Goal: Task Accomplishment & Management: Complete application form

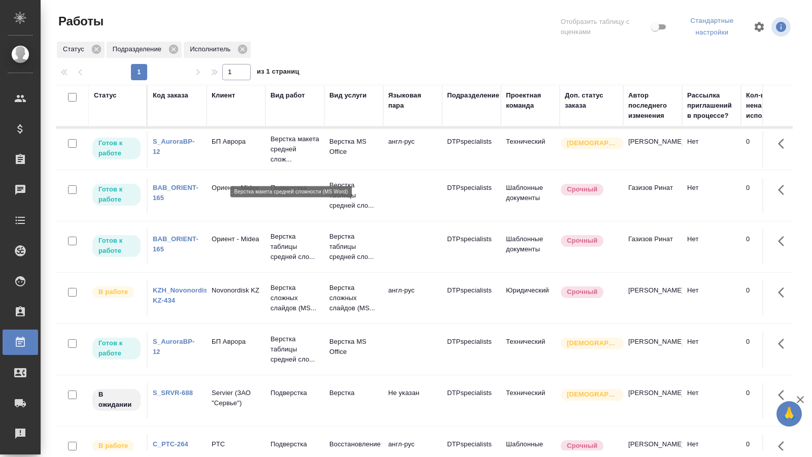
scroll to position [23, 0]
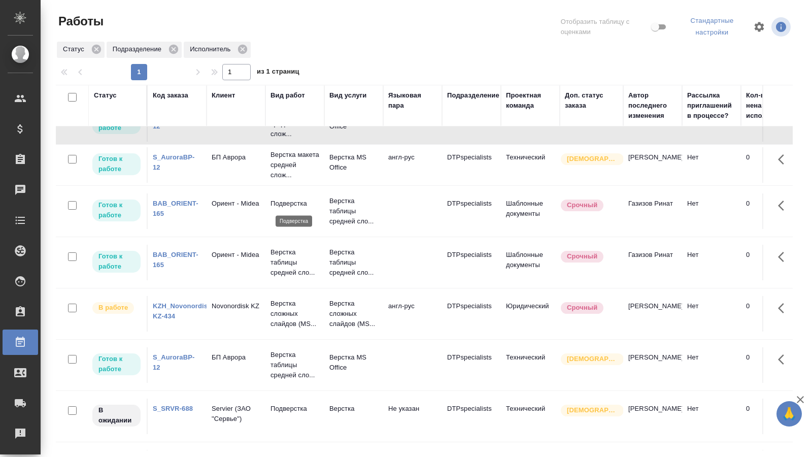
click at [287, 200] on p "Подверстка" at bounding box center [295, 204] width 49 height 10
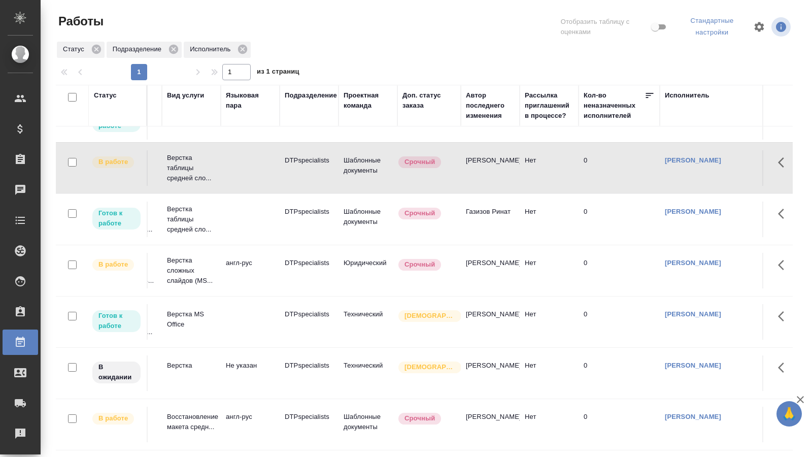
scroll to position [75, 0]
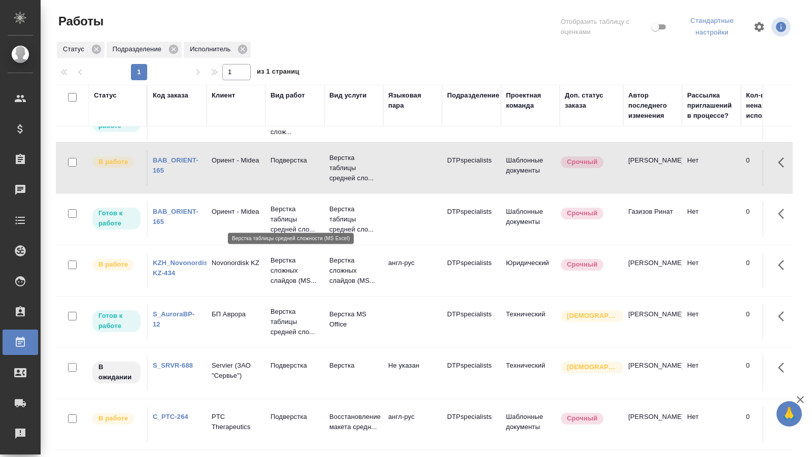
click at [290, 211] on p "Верстка таблицы средней сло..." at bounding box center [295, 219] width 49 height 30
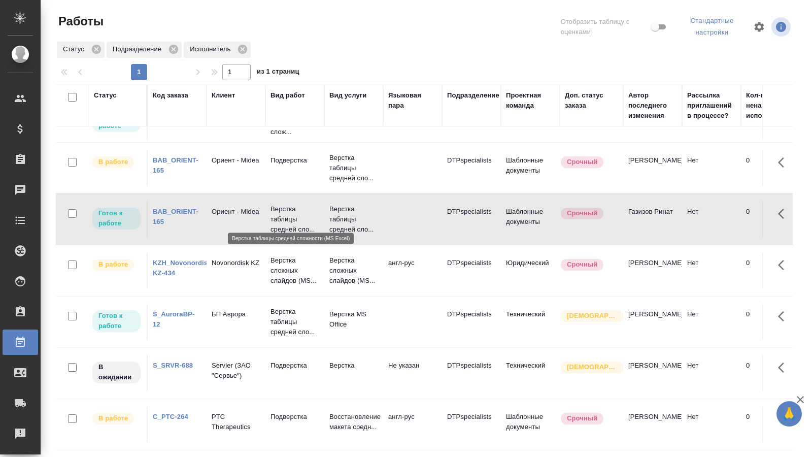
click at [290, 211] on p "Верстка таблицы средней сло..." at bounding box center [295, 219] width 49 height 30
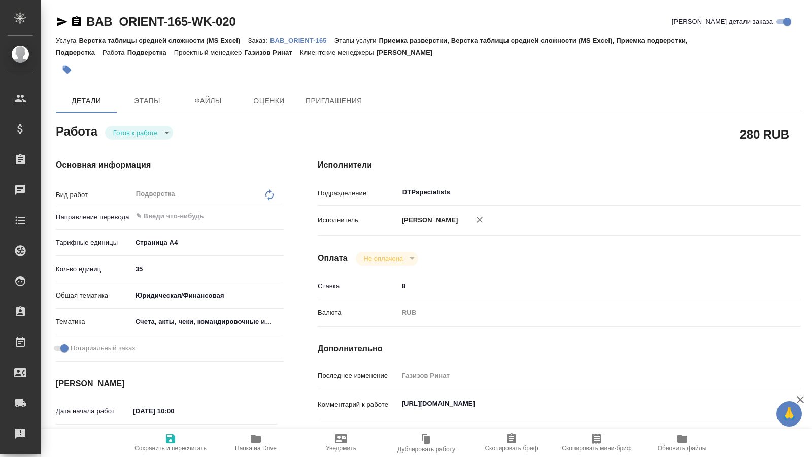
type textarea "x"
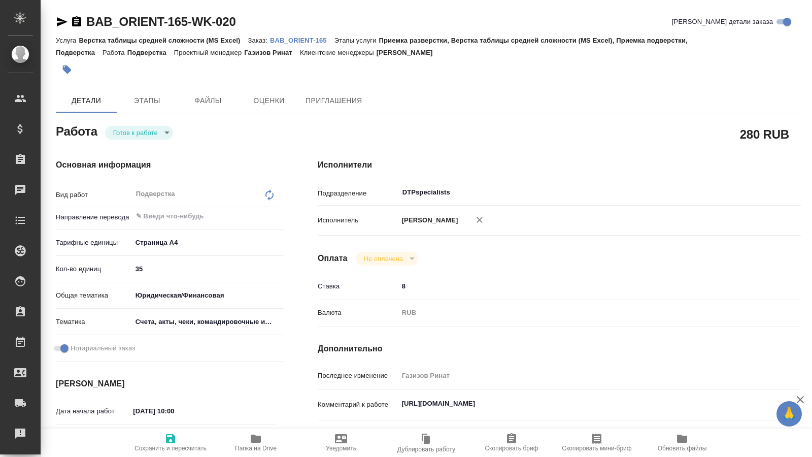
type textarea "x"
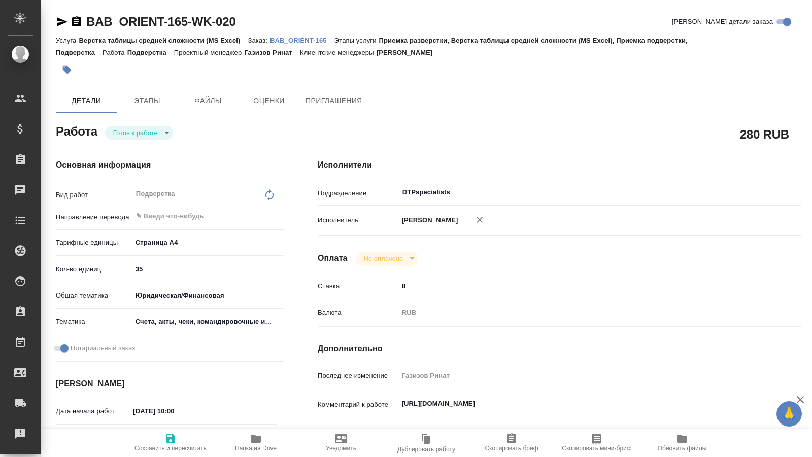
type textarea "x"
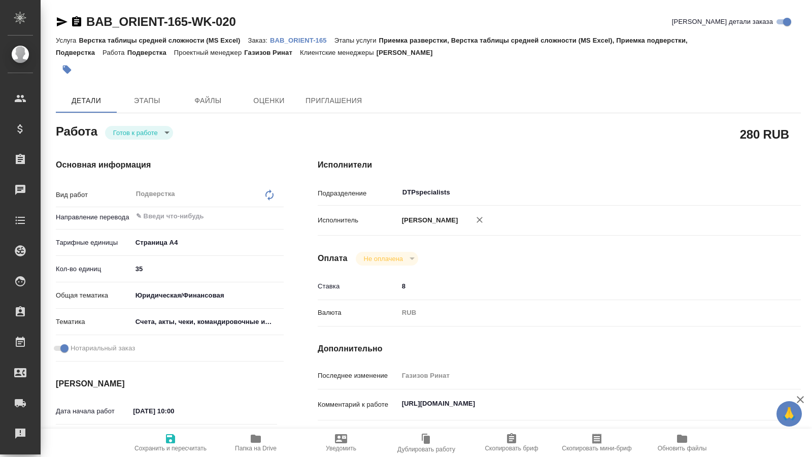
type textarea "x"
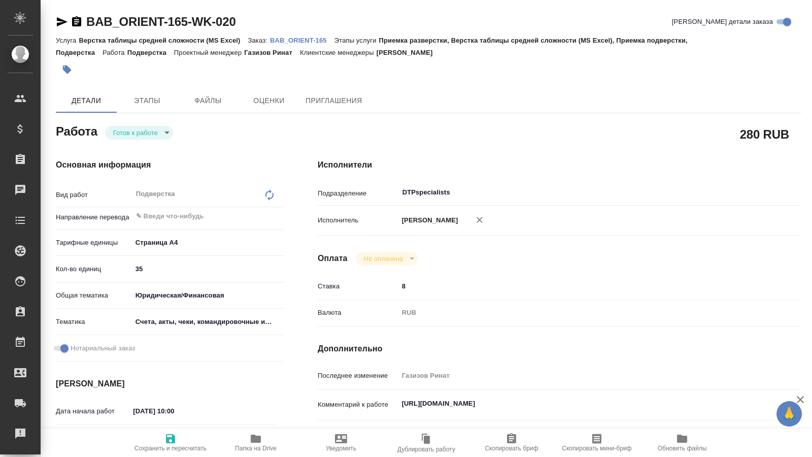
type textarea "x"
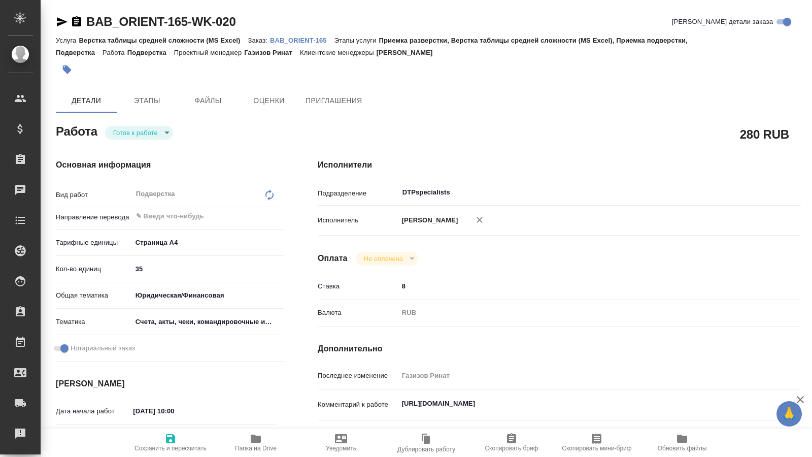
type textarea "x"
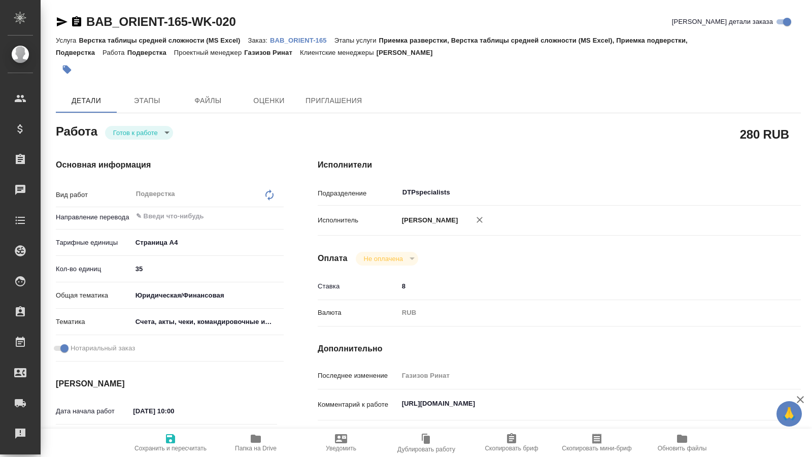
type textarea "x"
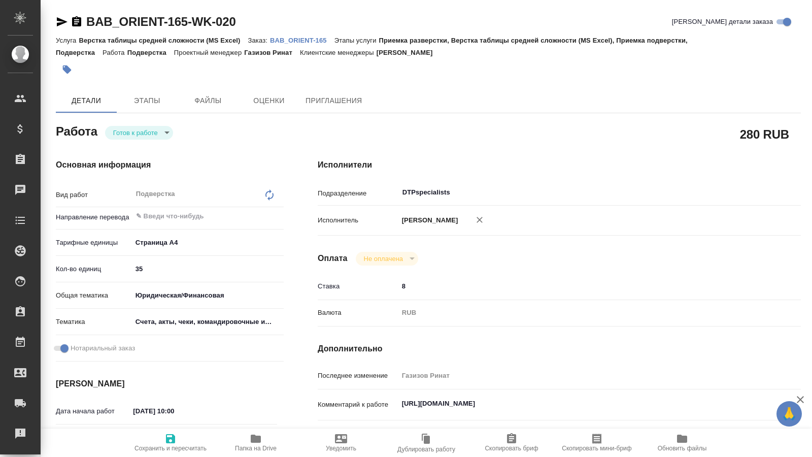
type textarea "x"
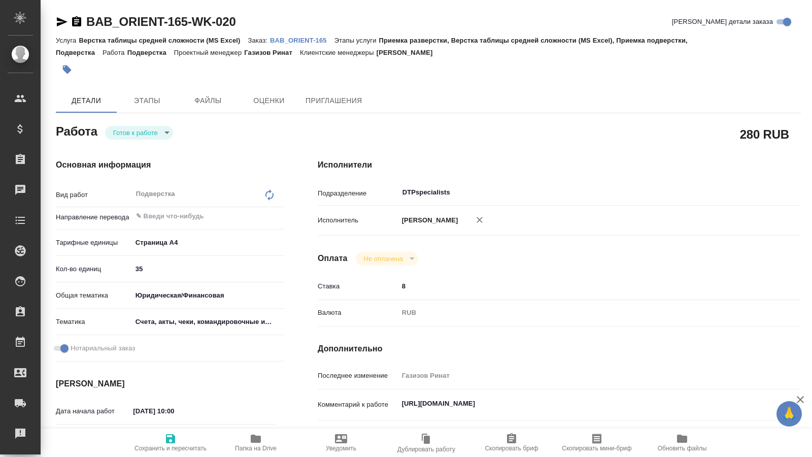
click at [159, 136] on body "🙏 .cls-1 fill:#fff; AWATERA [PERSON_NAME] Спецификации Заказы 0 Чаты Todo Проек…" at bounding box center [406, 228] width 812 height 457
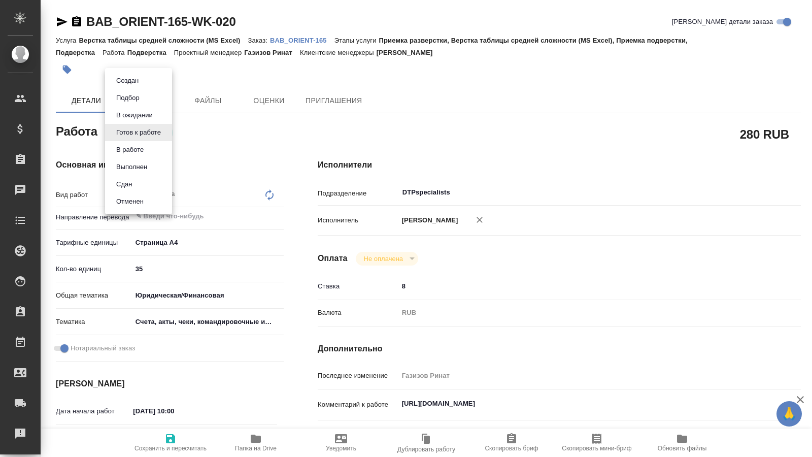
click at [140, 152] on button "В работе" at bounding box center [130, 149] width 34 height 11
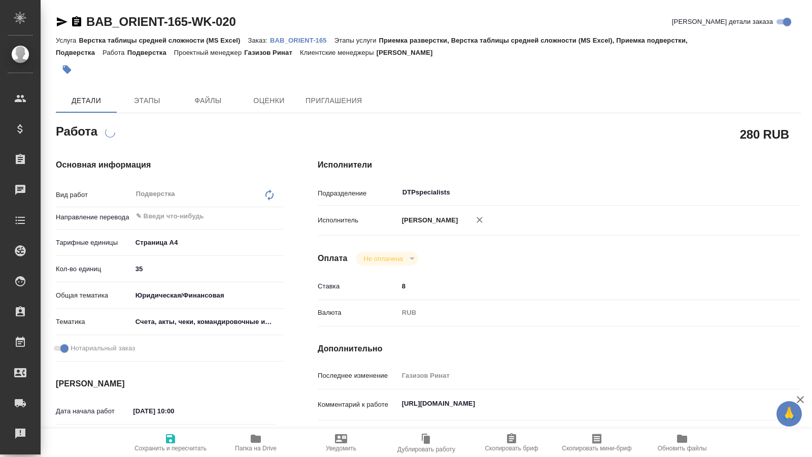
type textarea "x"
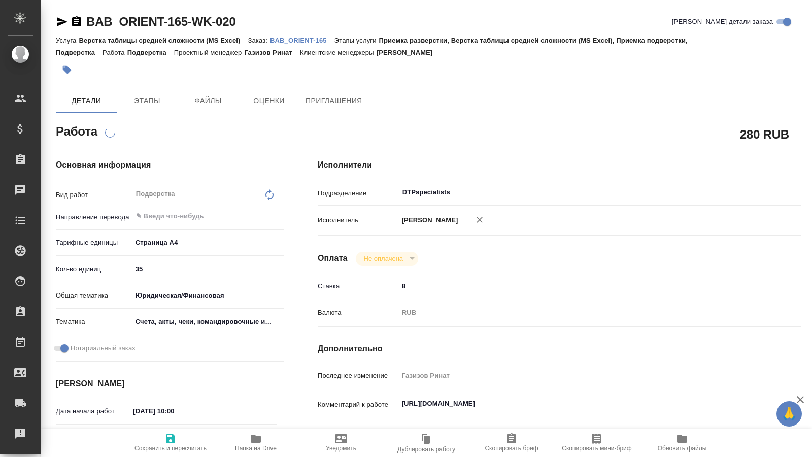
type textarea "x"
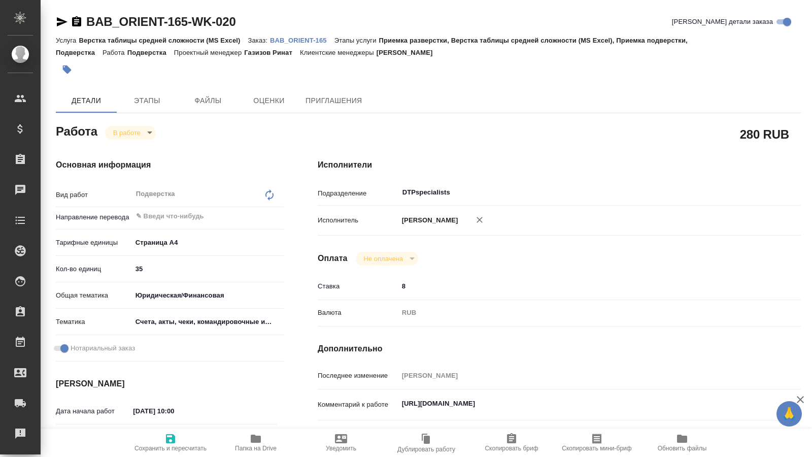
type textarea "x"
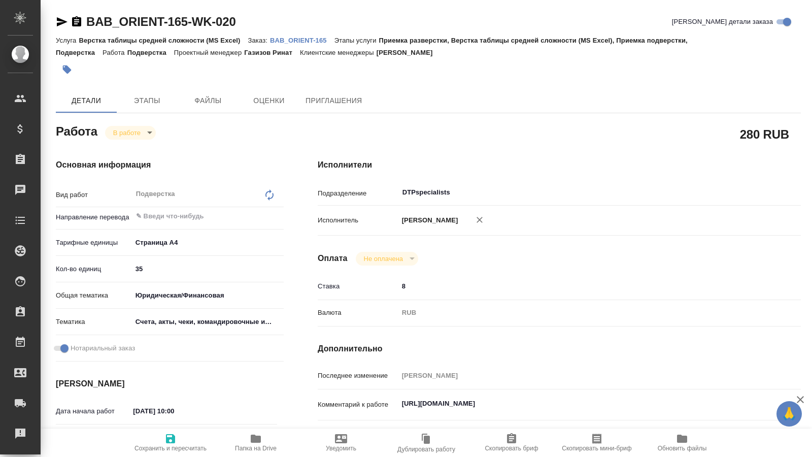
scroll to position [52, 0]
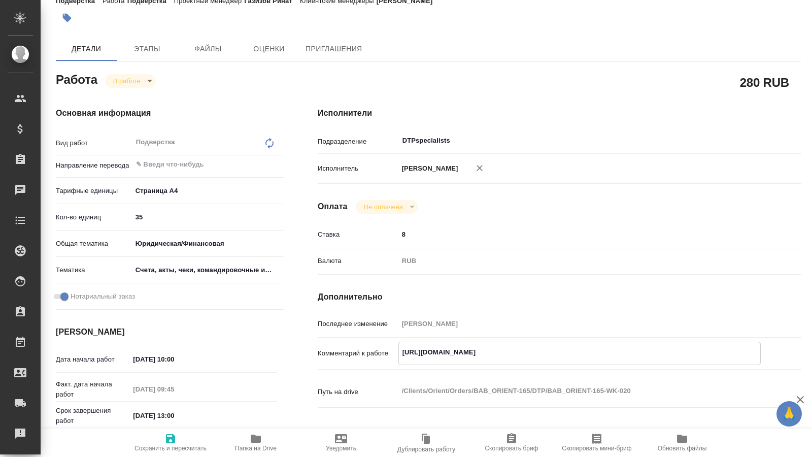
drag, startPoint x: 723, startPoint y: 352, endPoint x: 350, endPoint y: 356, distance: 372.8
click at [399, 356] on textarea "[URL][DOMAIN_NAME]" at bounding box center [580, 352] width 362 height 17
type textarea "x"
click at [269, 444] on span "Папка на Drive" at bounding box center [255, 442] width 73 height 19
type textarea "x"
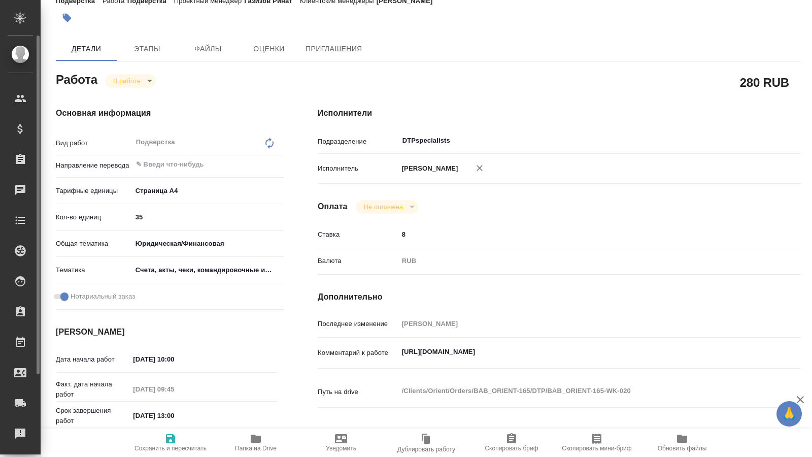
type textarea "x"
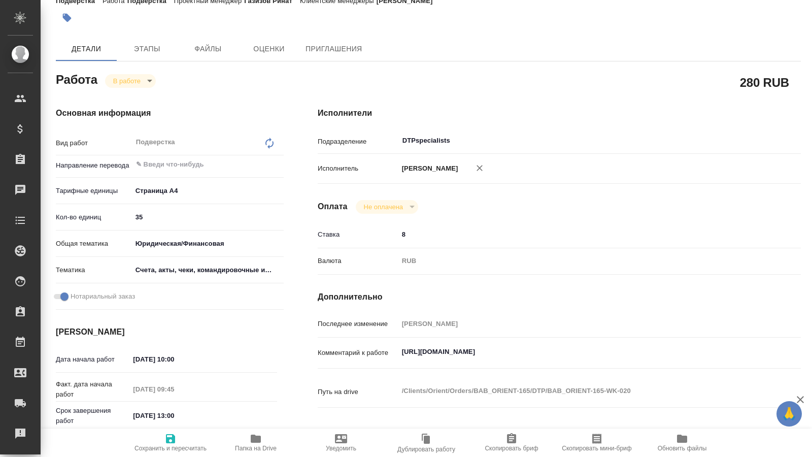
type textarea "x"
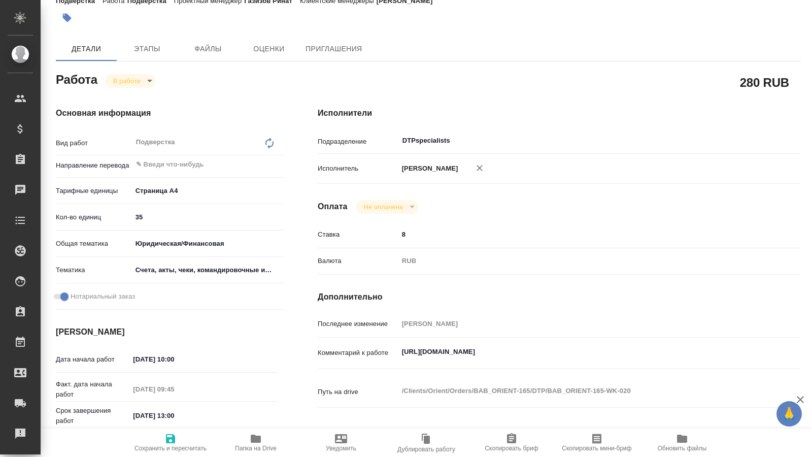
type textarea "x"
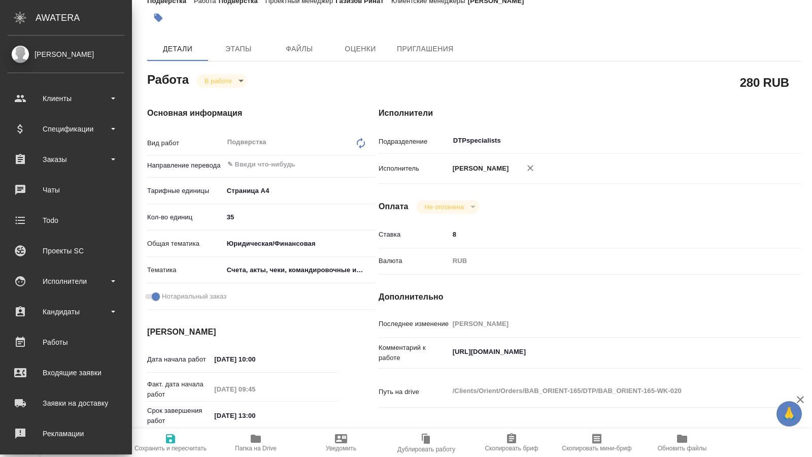
type textarea "x"
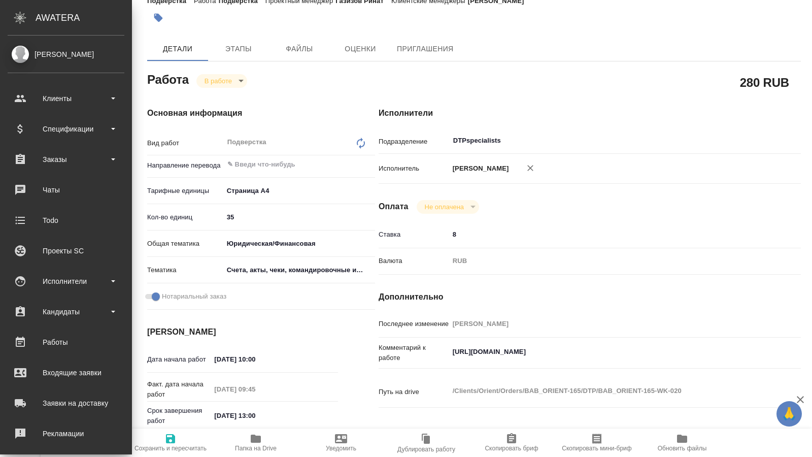
type textarea "x"
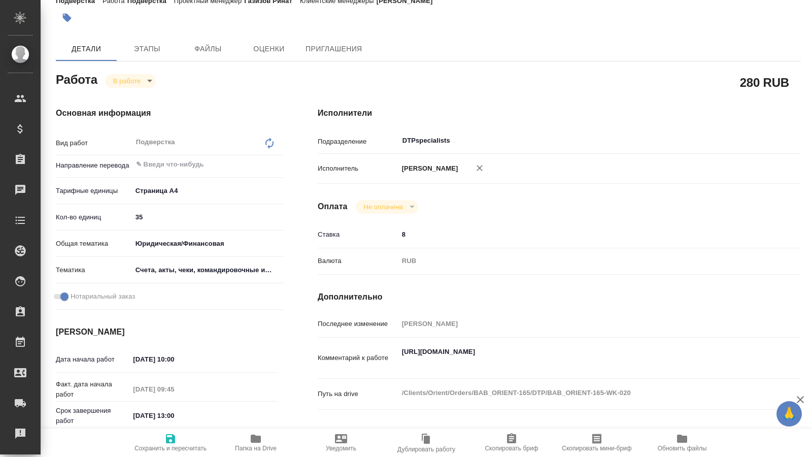
type textarea "x"
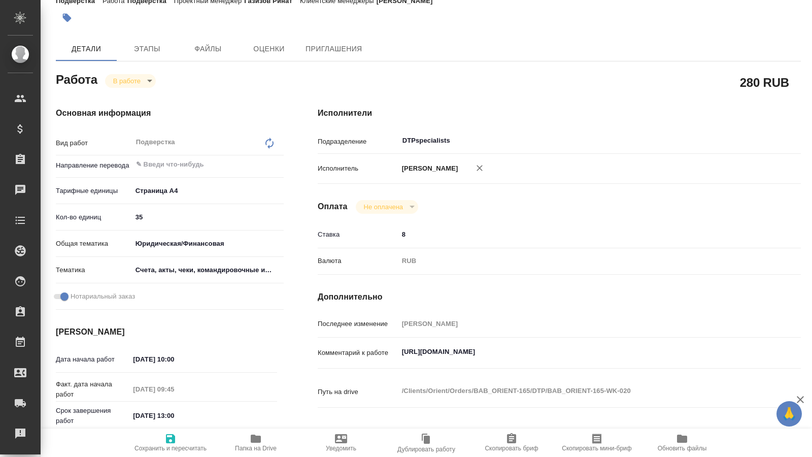
type textarea "x"
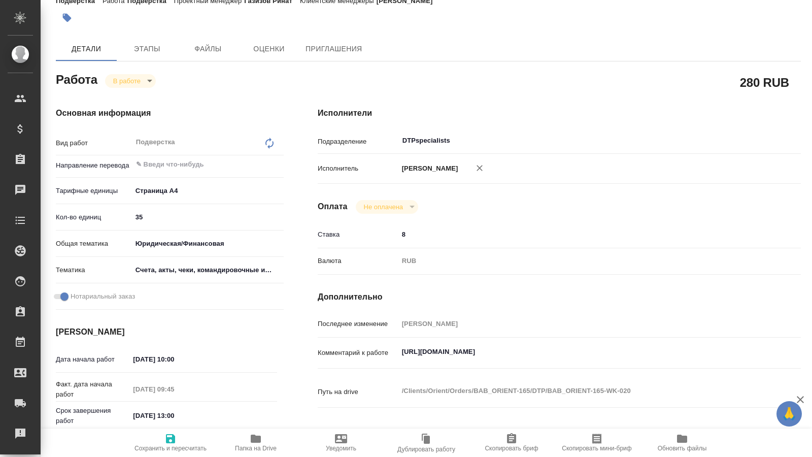
type textarea "x"
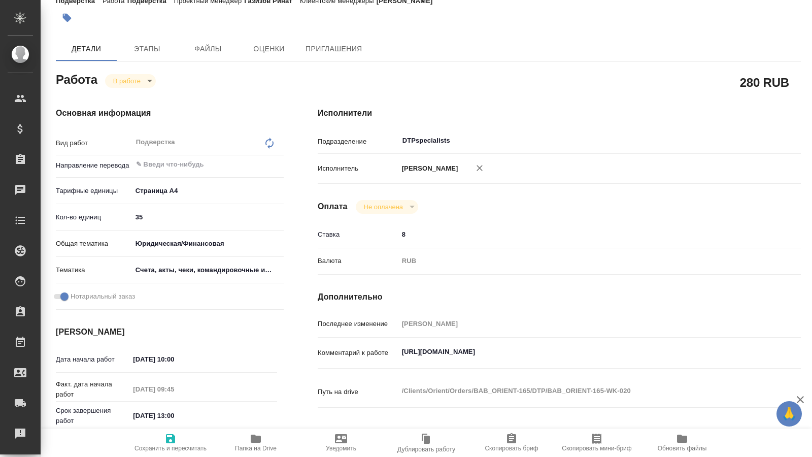
type textarea "x"
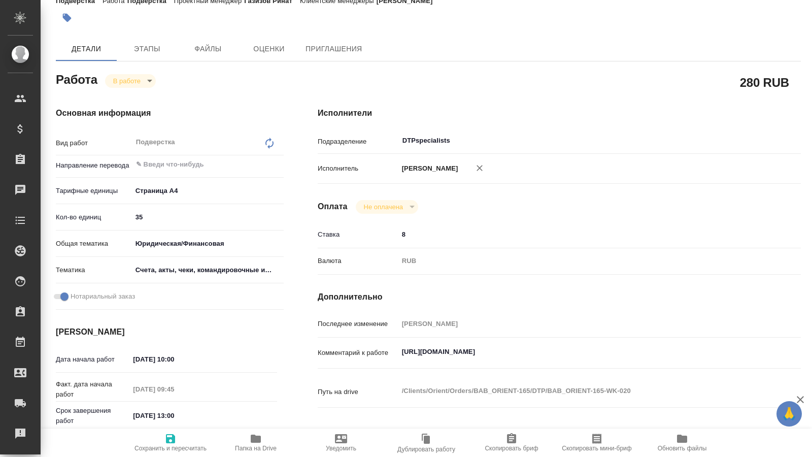
type textarea "x"
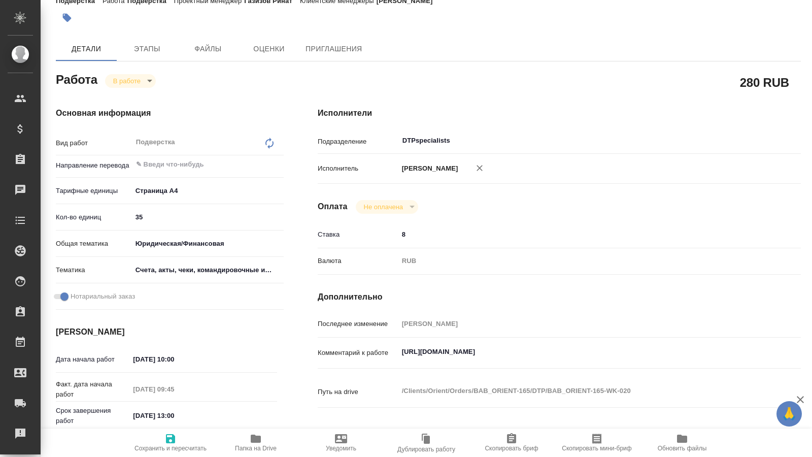
type textarea "x"
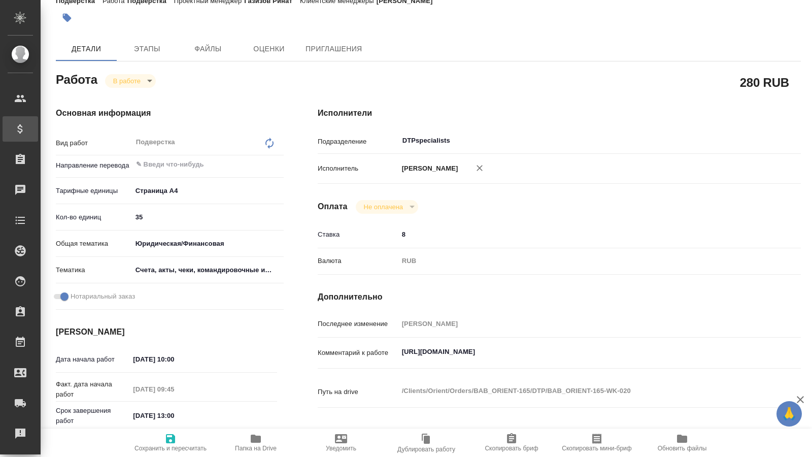
type textarea "x"
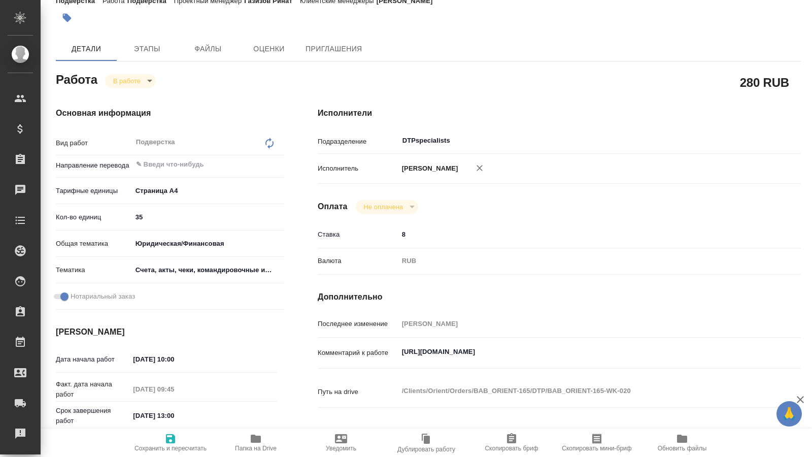
type textarea "x"
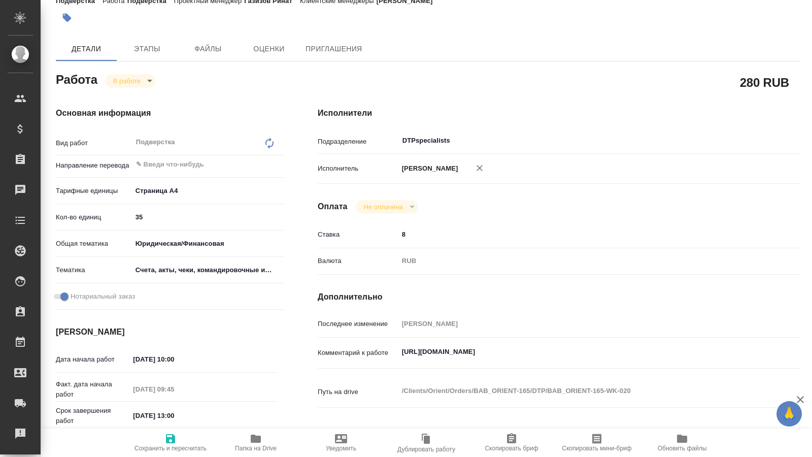
click at [259, 447] on span "Папка на Drive" at bounding box center [256, 448] width 42 height 7
click at [254, 449] on span "Папка на Drive" at bounding box center [256, 448] width 42 height 7
type textarea "x"
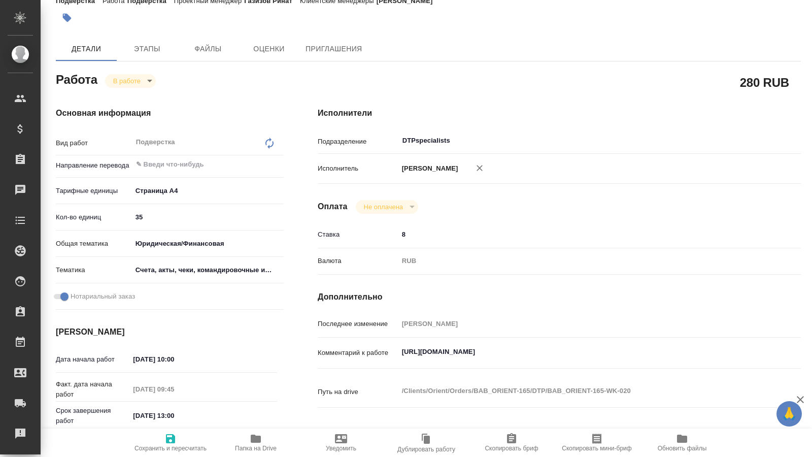
type textarea "x"
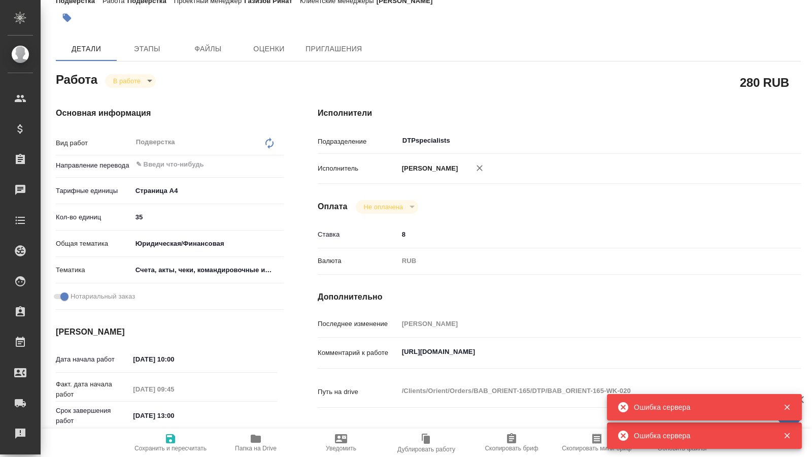
click at [790, 406] on icon "button" at bounding box center [787, 407] width 9 height 9
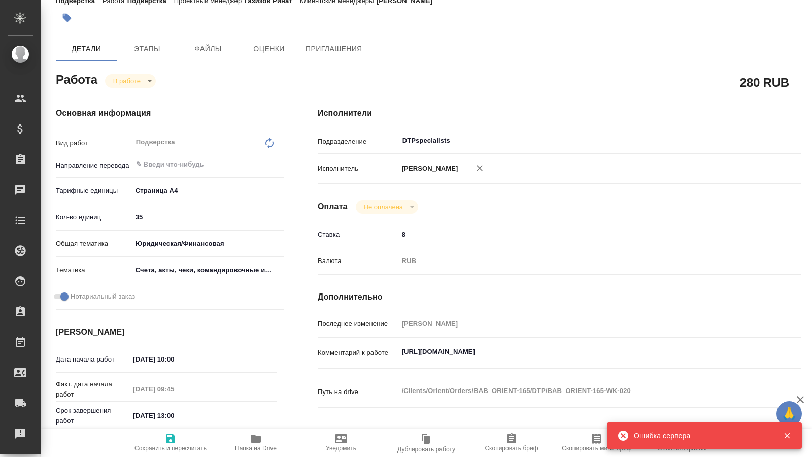
click at [786, 438] on icon "button" at bounding box center [787, 435] width 9 height 9
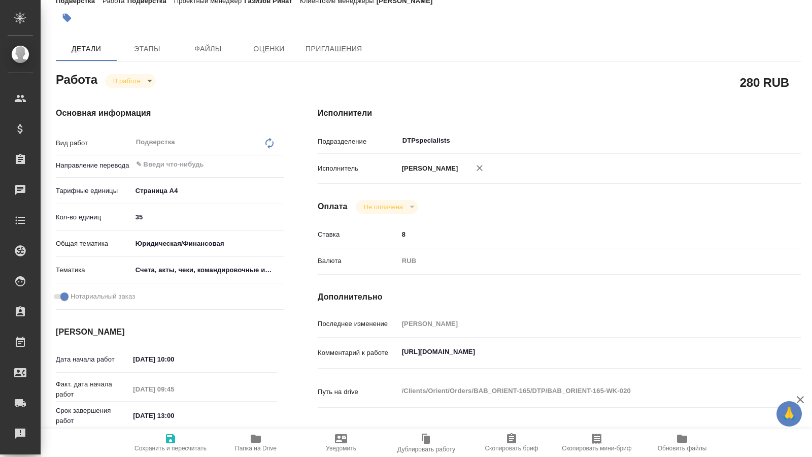
type textarea "x"
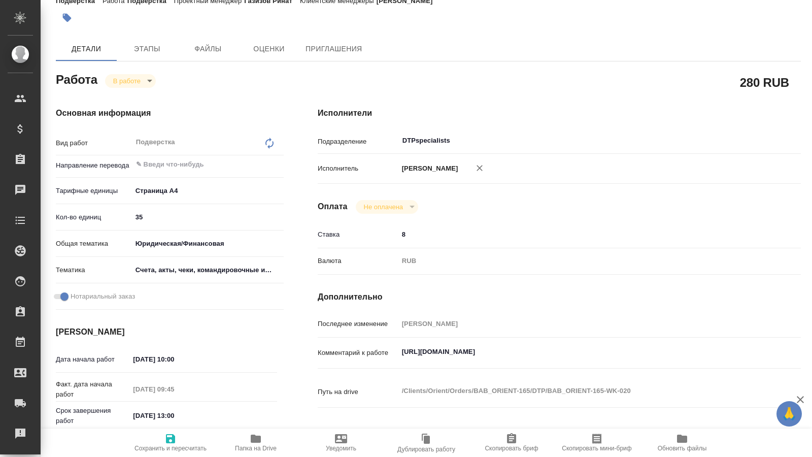
type textarea "x"
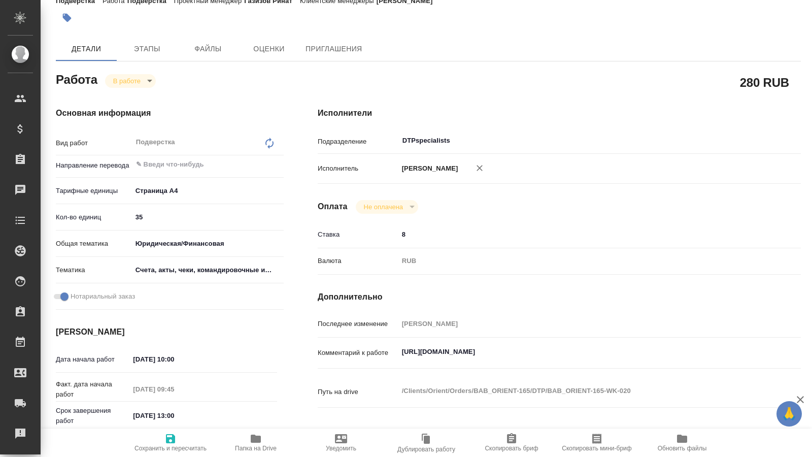
type textarea "x"
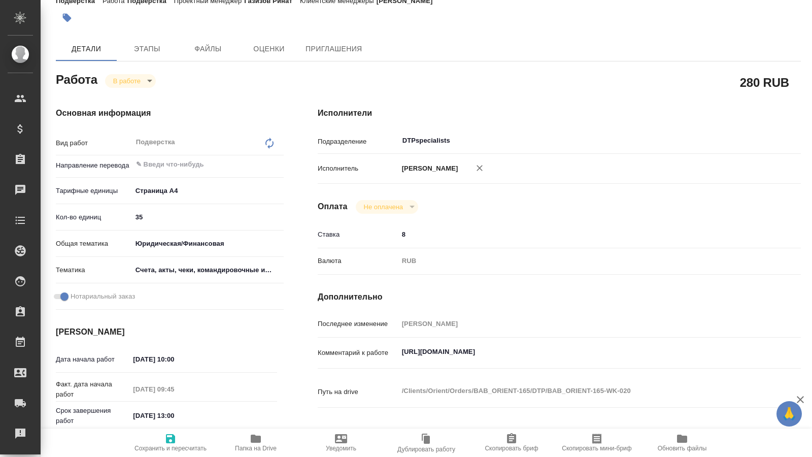
type textarea "x"
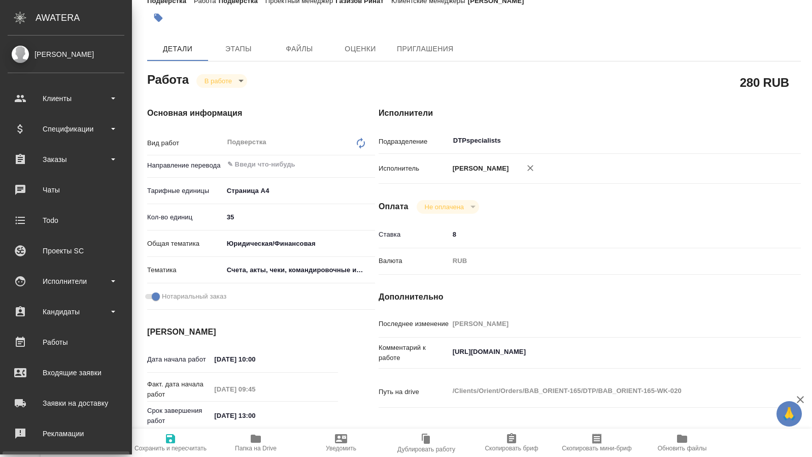
type textarea "x"
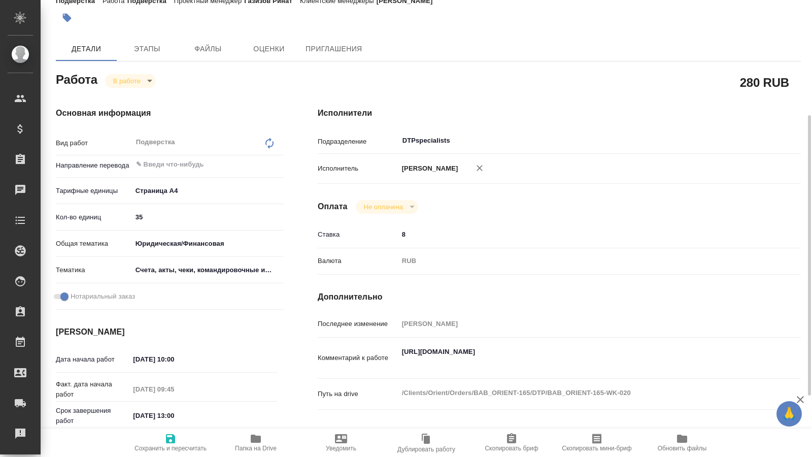
scroll to position [104, 0]
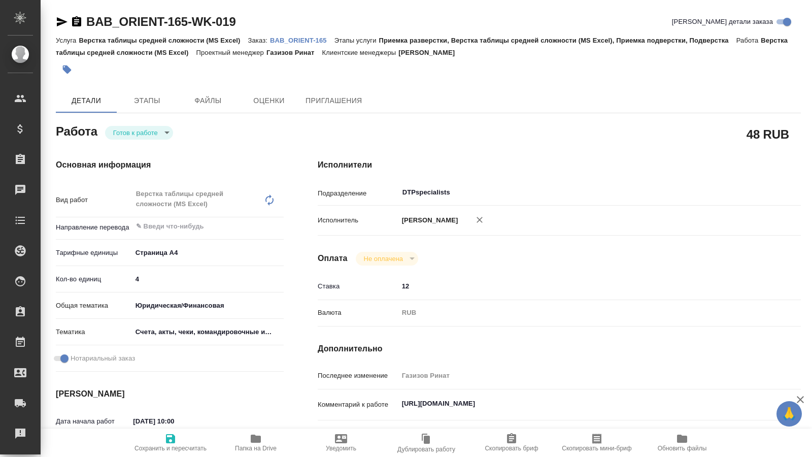
type textarea "x"
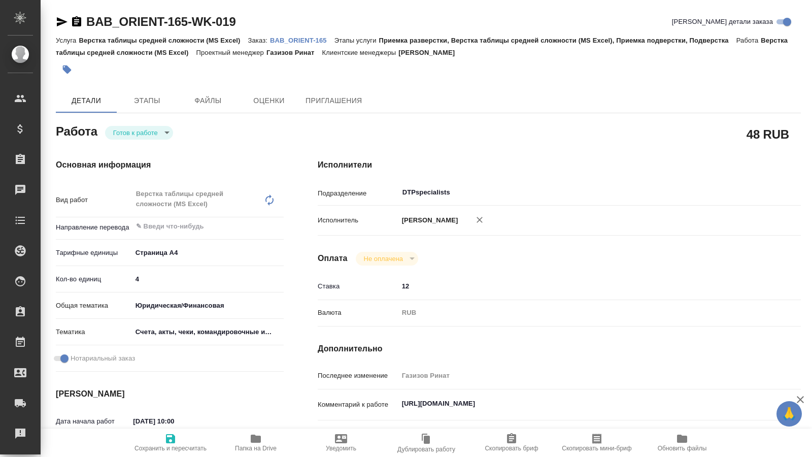
type textarea "x"
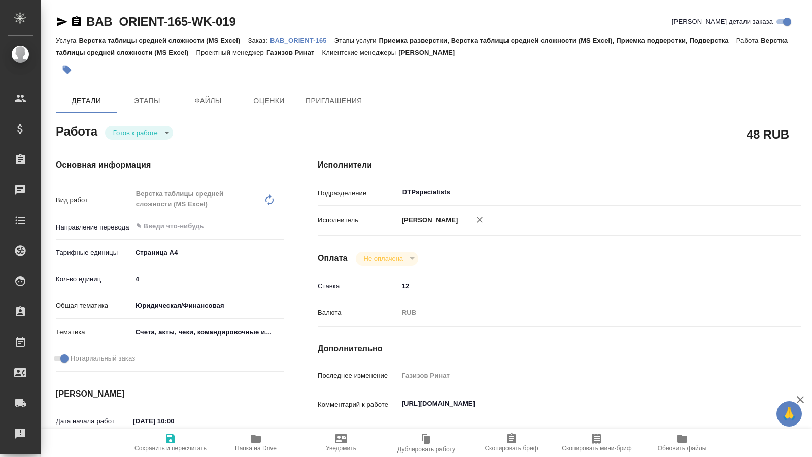
type textarea "x"
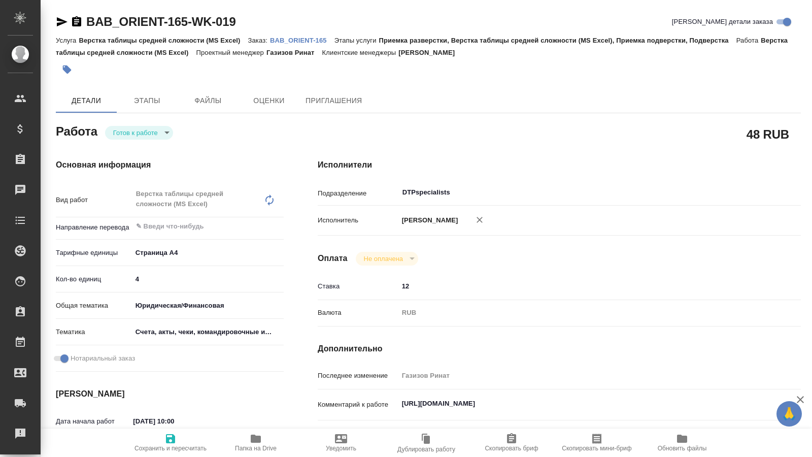
type textarea "x"
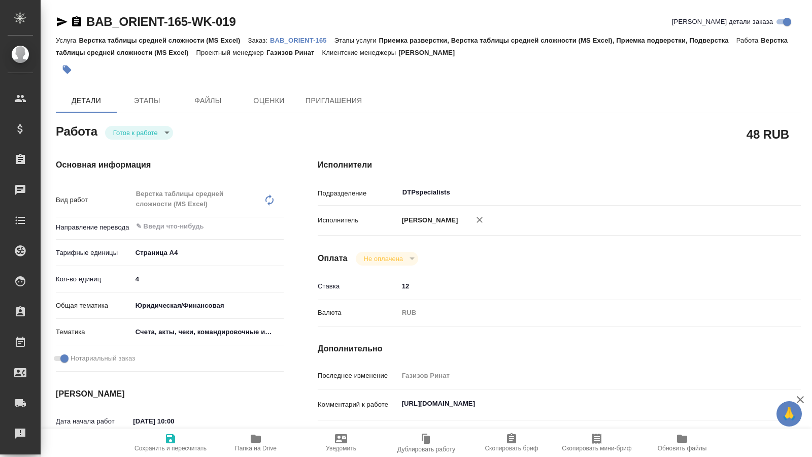
type textarea "x"
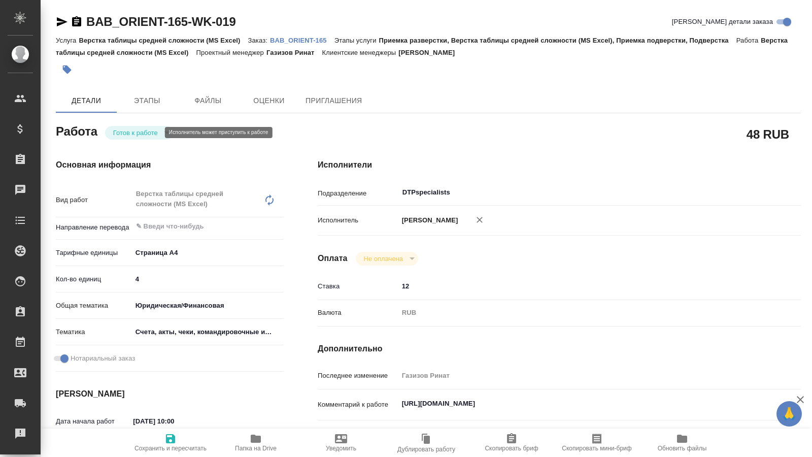
click at [161, 134] on body "🙏 .cls-1 fill:#fff; AWATERA Kucherenko Oksana Клиенты Спецификации Заказы Чаты …" at bounding box center [406, 228] width 812 height 457
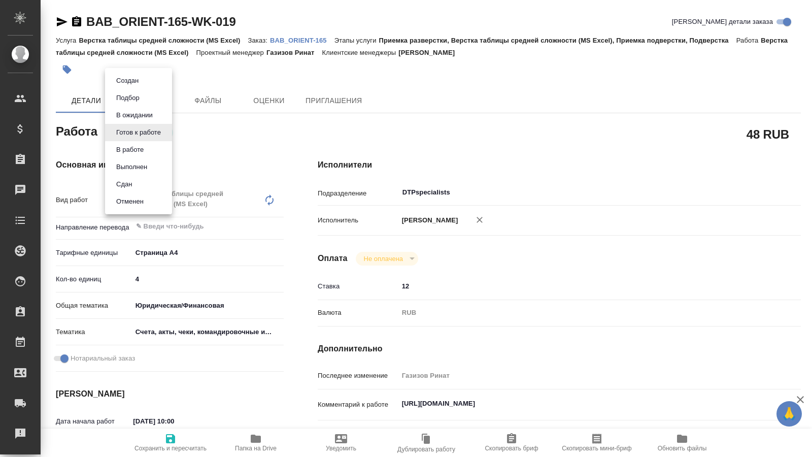
type textarea "x"
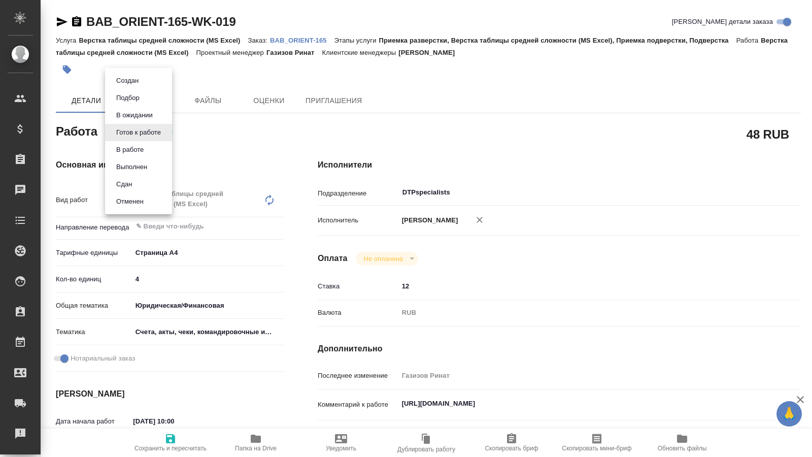
type textarea "x"
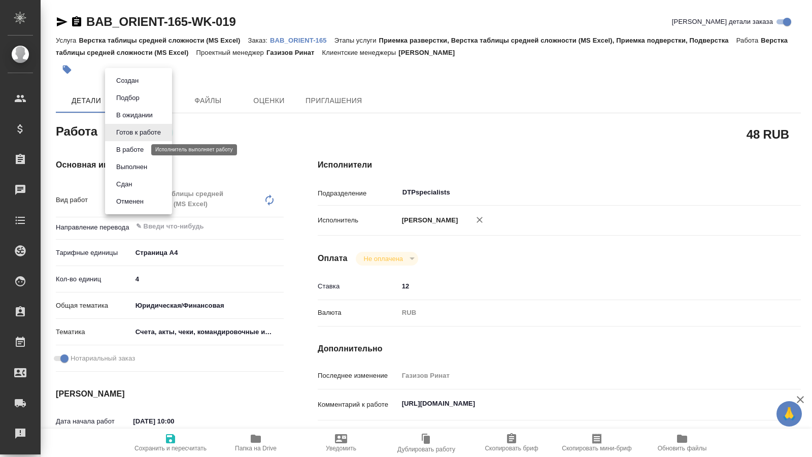
click at [134, 147] on button "В работе" at bounding box center [130, 149] width 34 height 11
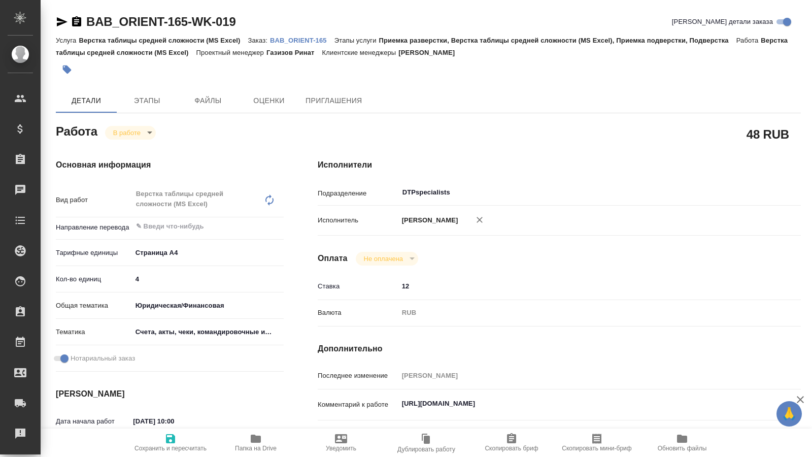
type textarea "x"
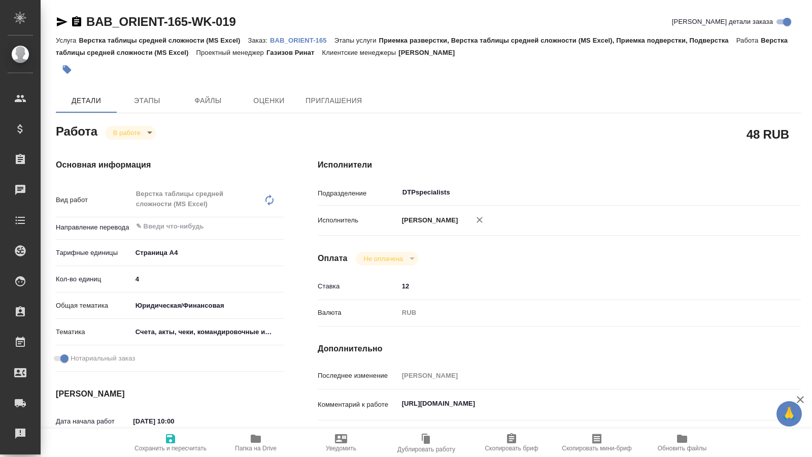
type textarea "x"
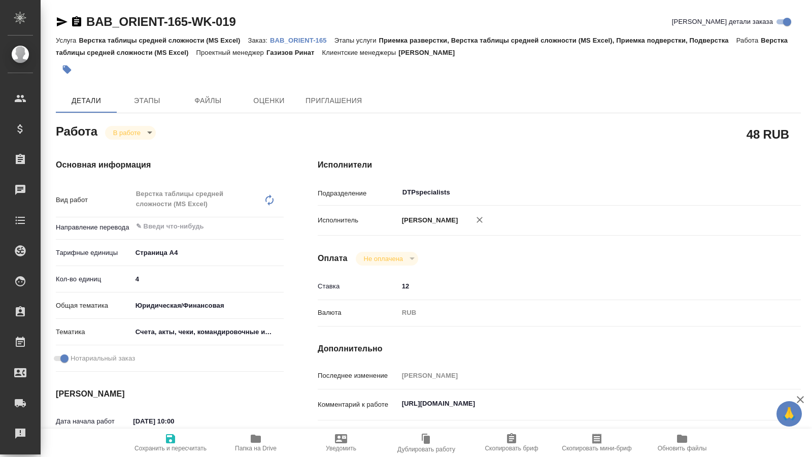
type textarea "x"
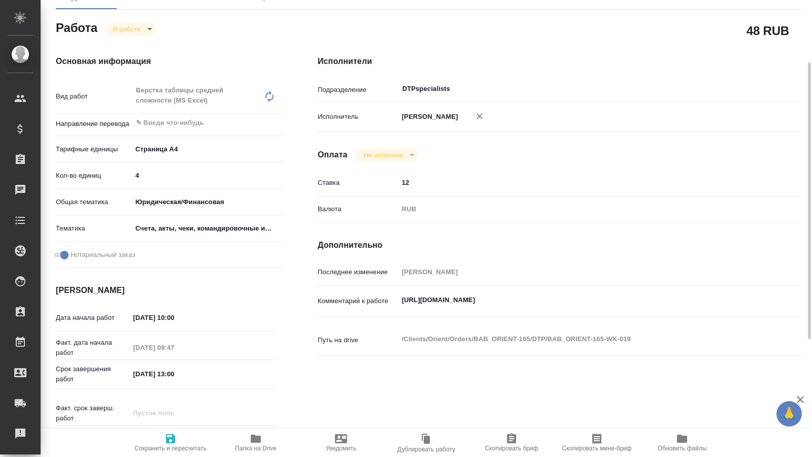
type textarea "x"
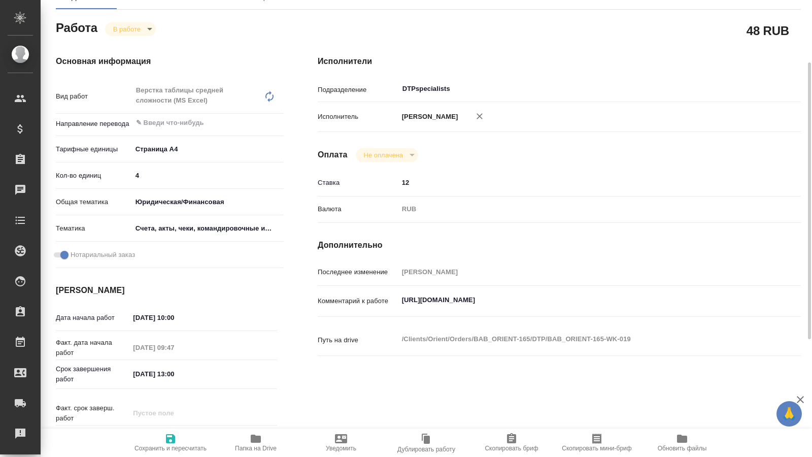
scroll to position [207, 0]
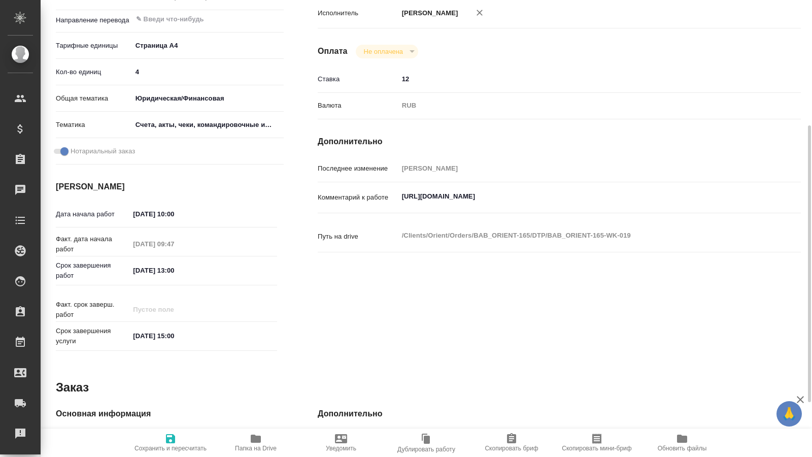
click at [260, 446] on span "Папка на Drive" at bounding box center [256, 448] width 42 height 7
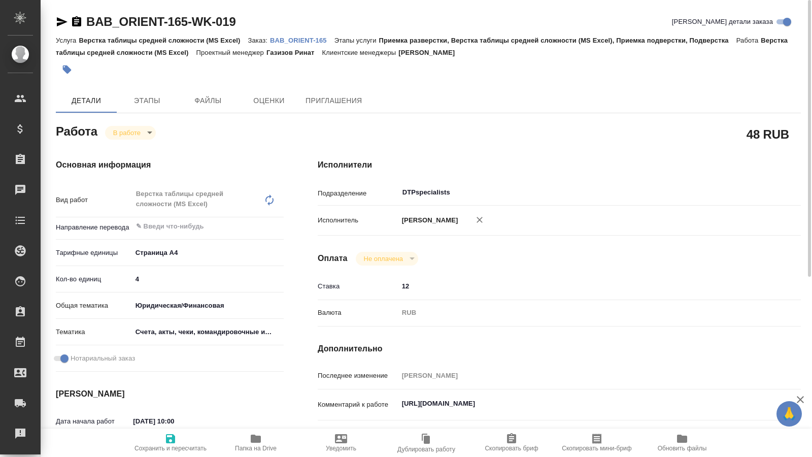
click at [149, 138] on body "🙏 .cls-1 fill:#fff; AWATERA Kucherenko Oksana Клиенты Спецификации Заказы 0 Чат…" at bounding box center [406, 228] width 812 height 457
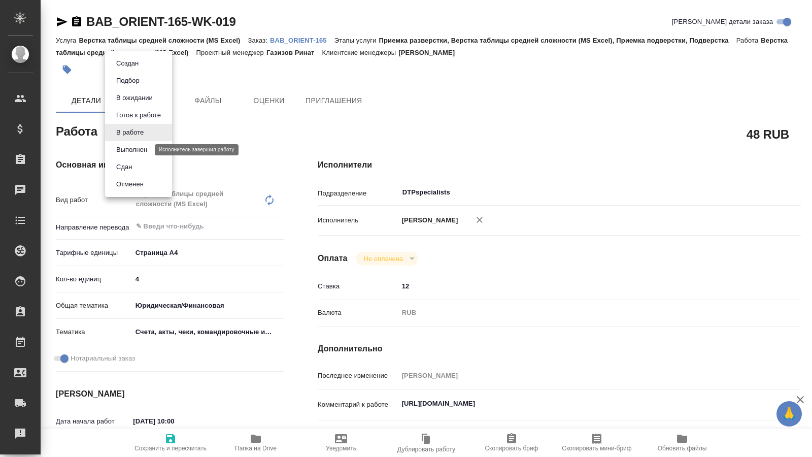
click at [143, 148] on button "Выполнен" at bounding box center [131, 149] width 37 height 11
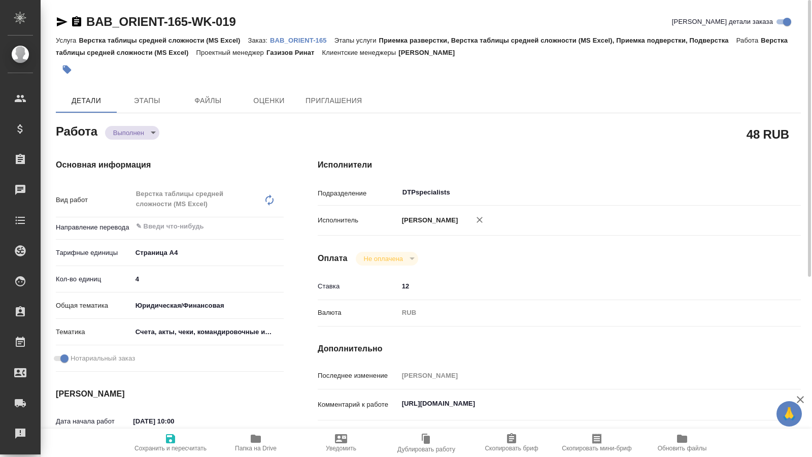
type textarea "x"
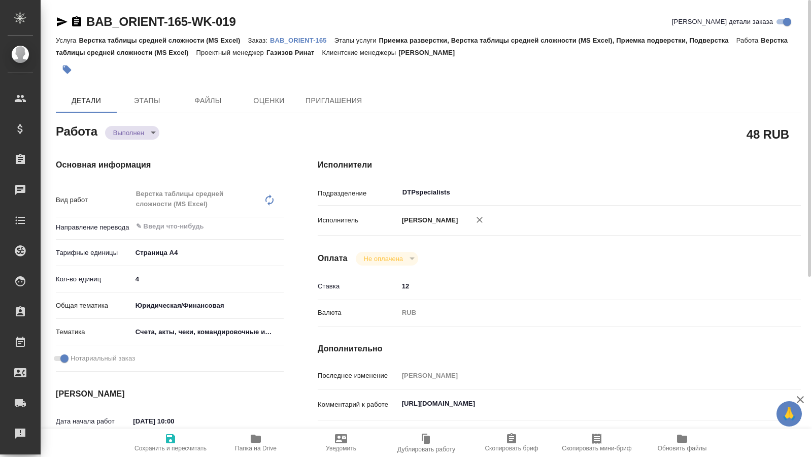
type textarea "x"
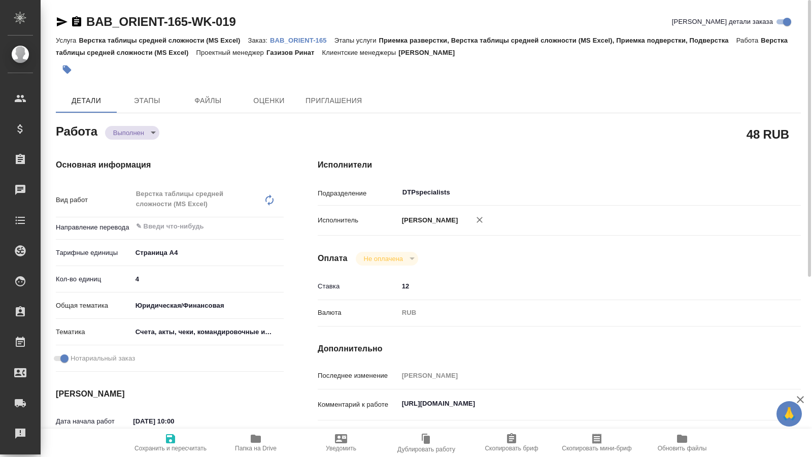
type textarea "x"
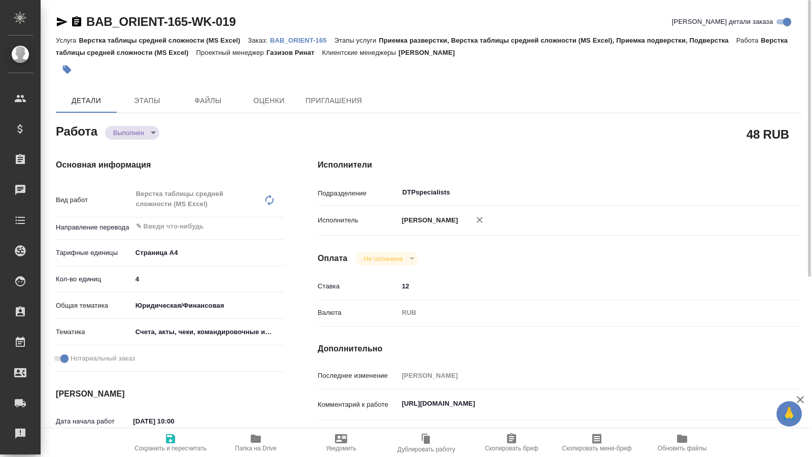
type textarea "x"
